Goal: Find specific page/section: Find specific page/section

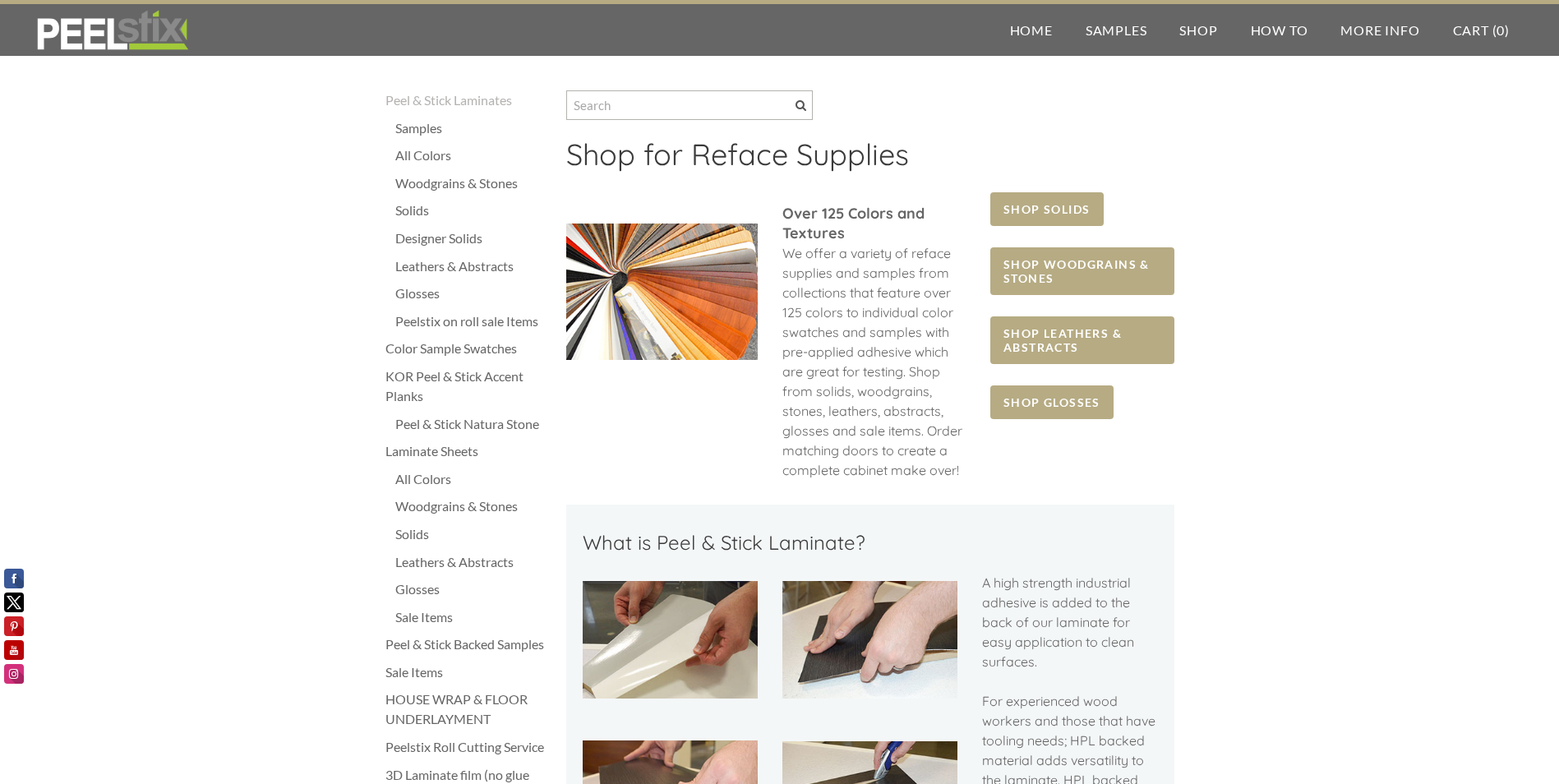
click at [455, 447] on div "Laminate Sheets" at bounding box center [467, 451] width 164 height 20
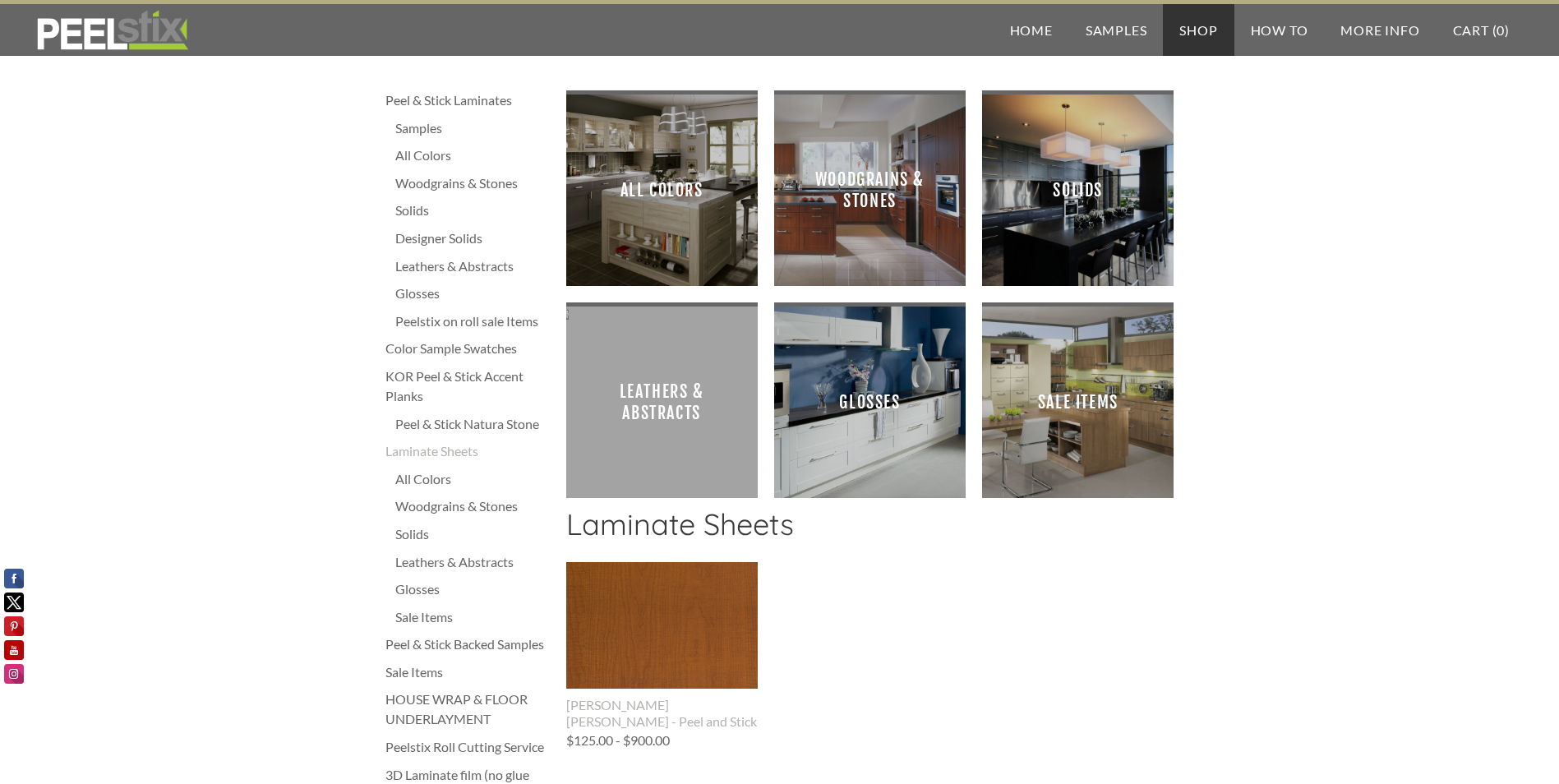
click at [638, 252] on span "All Colors" at bounding box center [662, 190] width 165 height 165
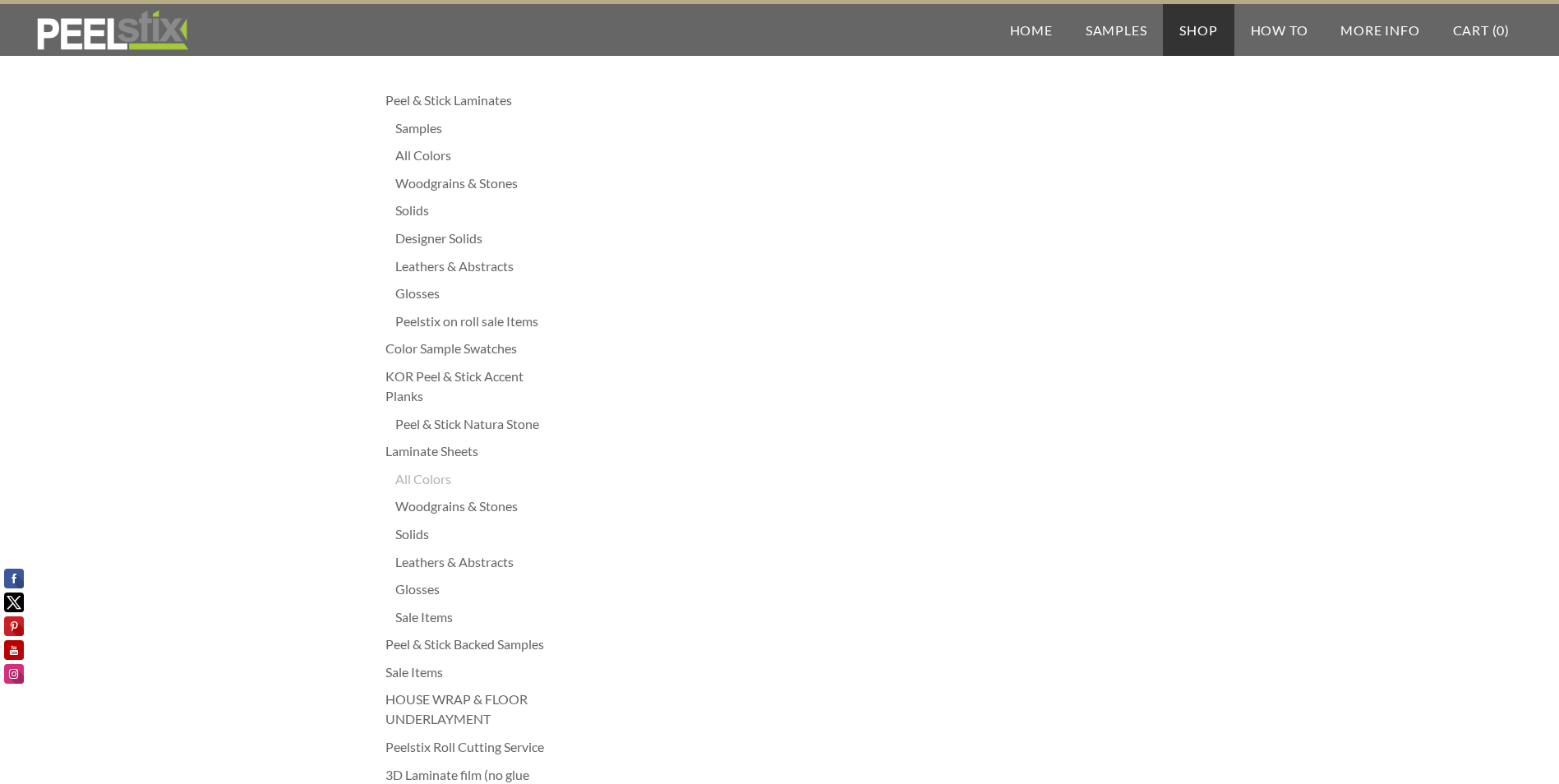
click at [477, 321] on div "Peelstix on roll sale Items" at bounding box center [473, 321] width 154 height 20
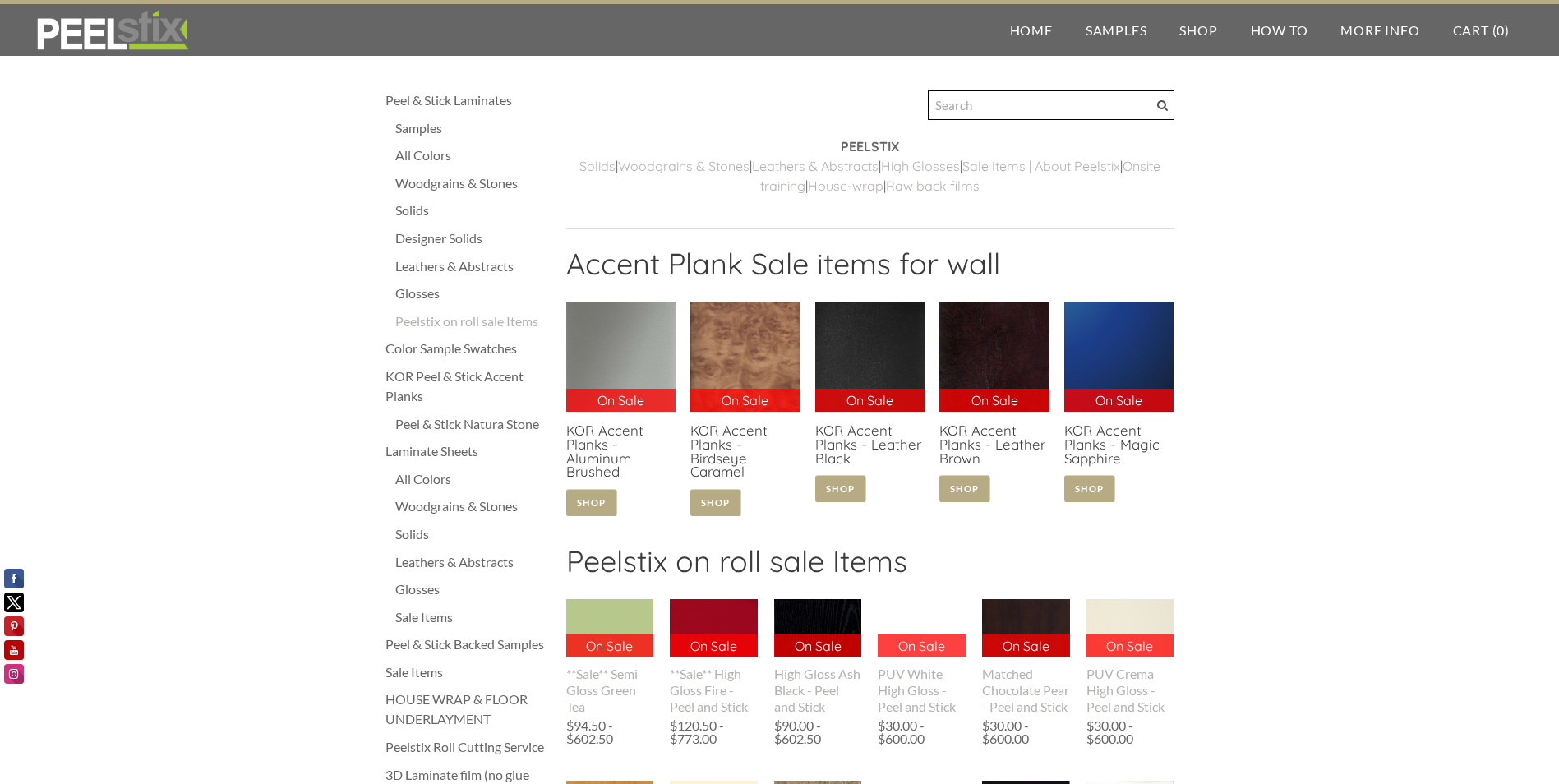
click at [984, 106] on input "Search" at bounding box center [1051, 105] width 247 height 30
type input "gracier grey"
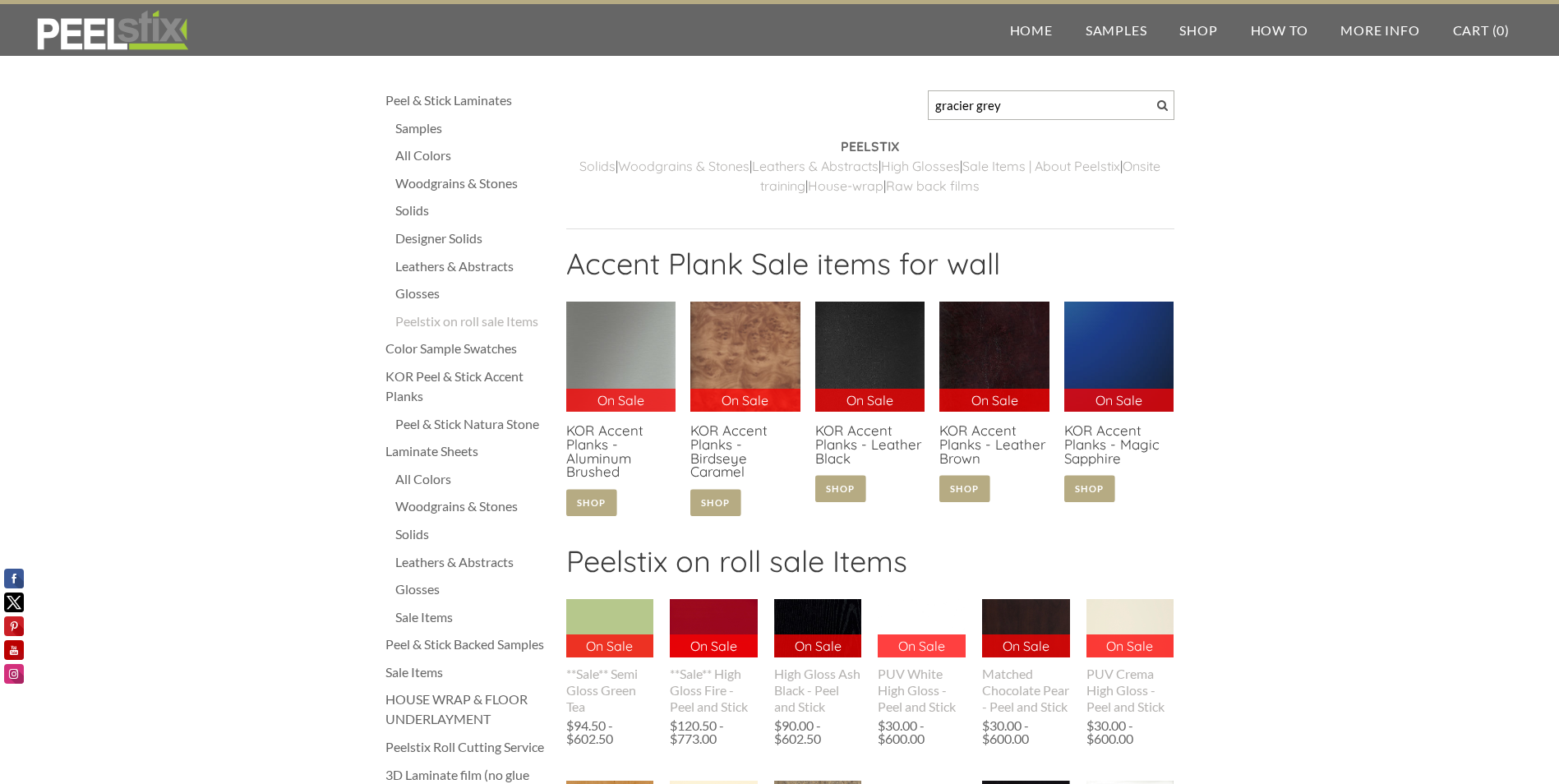
click at [434, 737] on div "Peelstix Roll Cutting Service" at bounding box center [467, 746] width 164 height 20
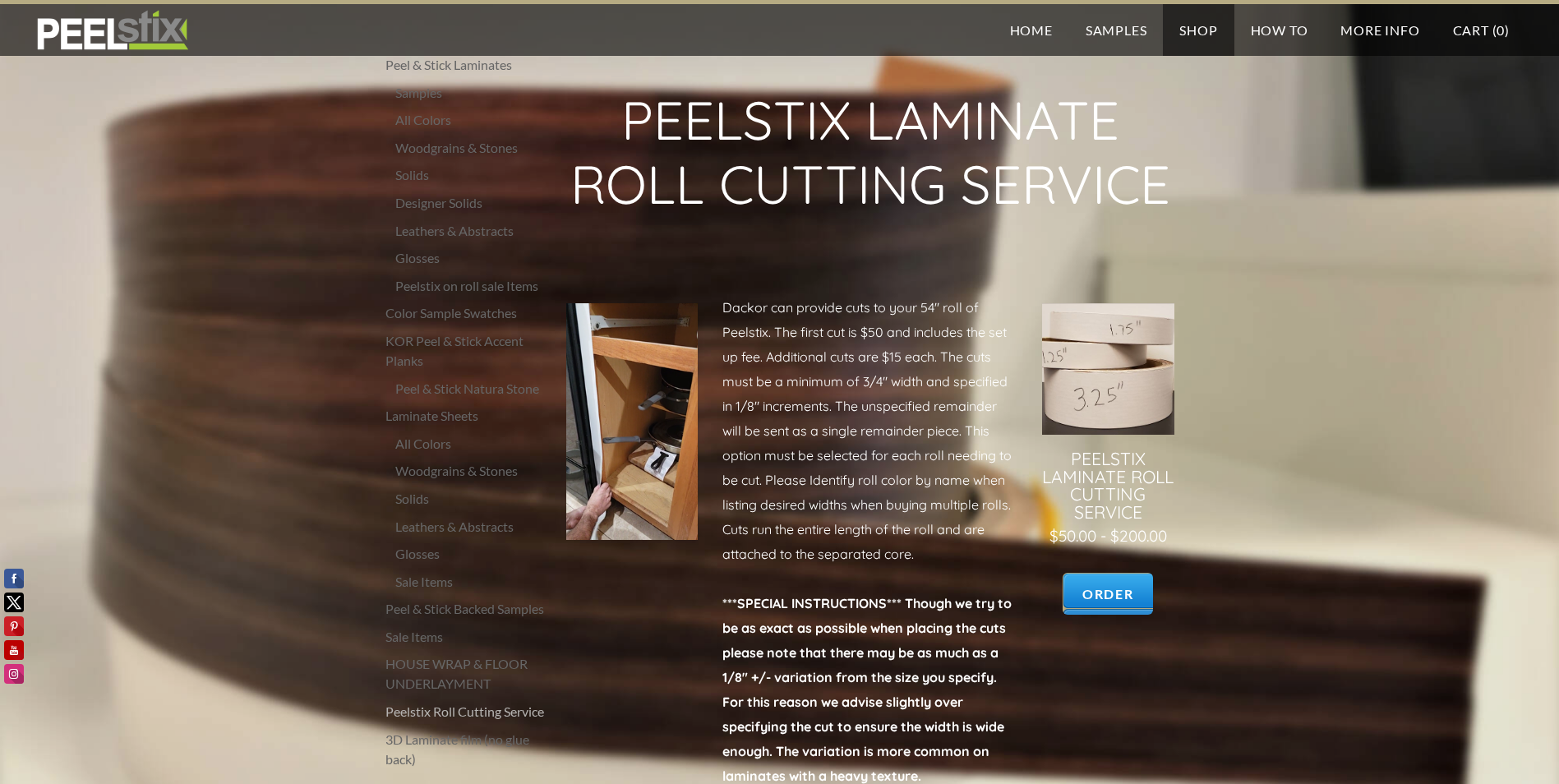
scroll to position [146, 0]
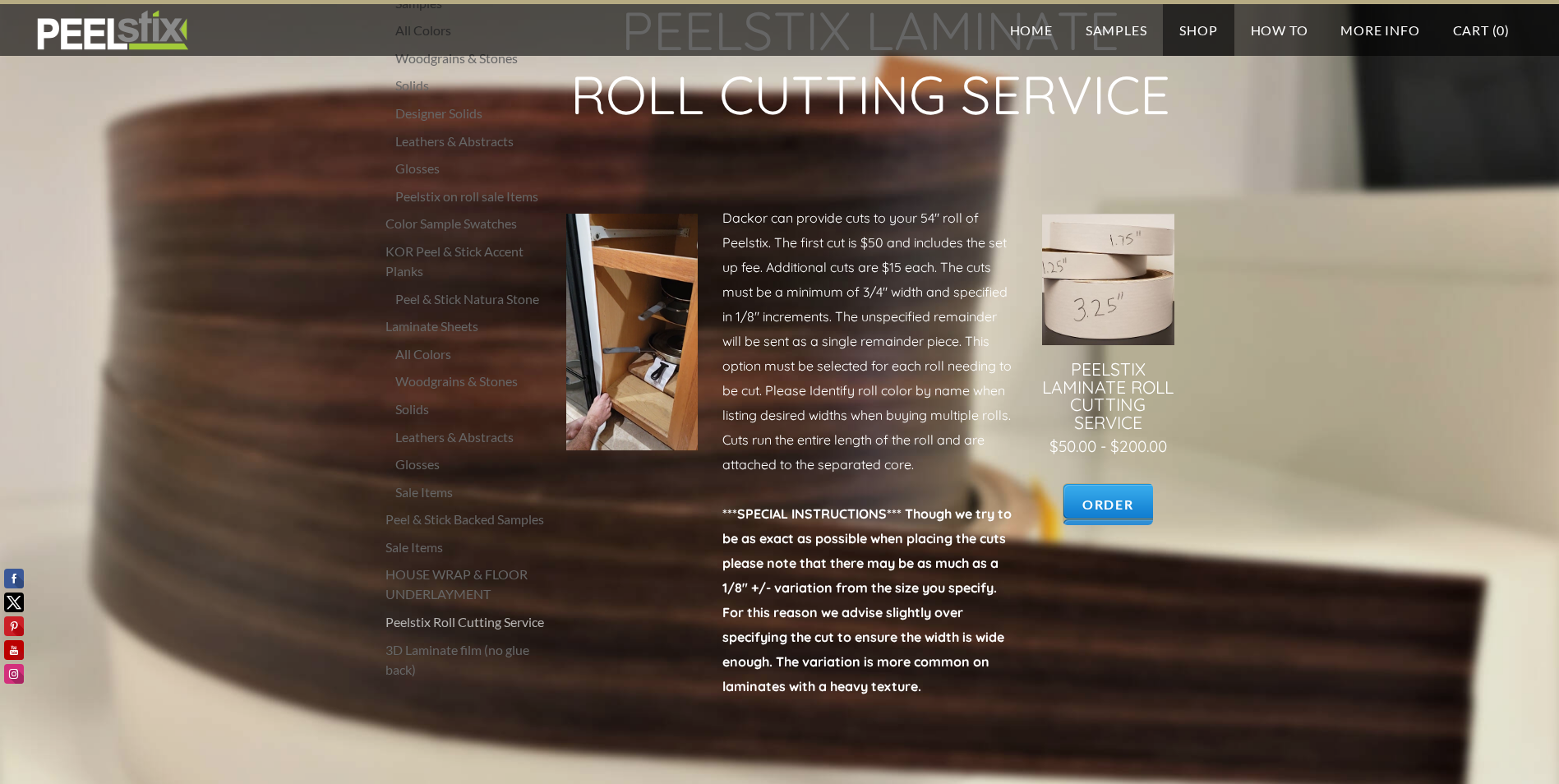
click at [1123, 487] on link at bounding box center [1108, 371] width 132 height 313
